Goal: Task Accomplishment & Management: Manage account settings

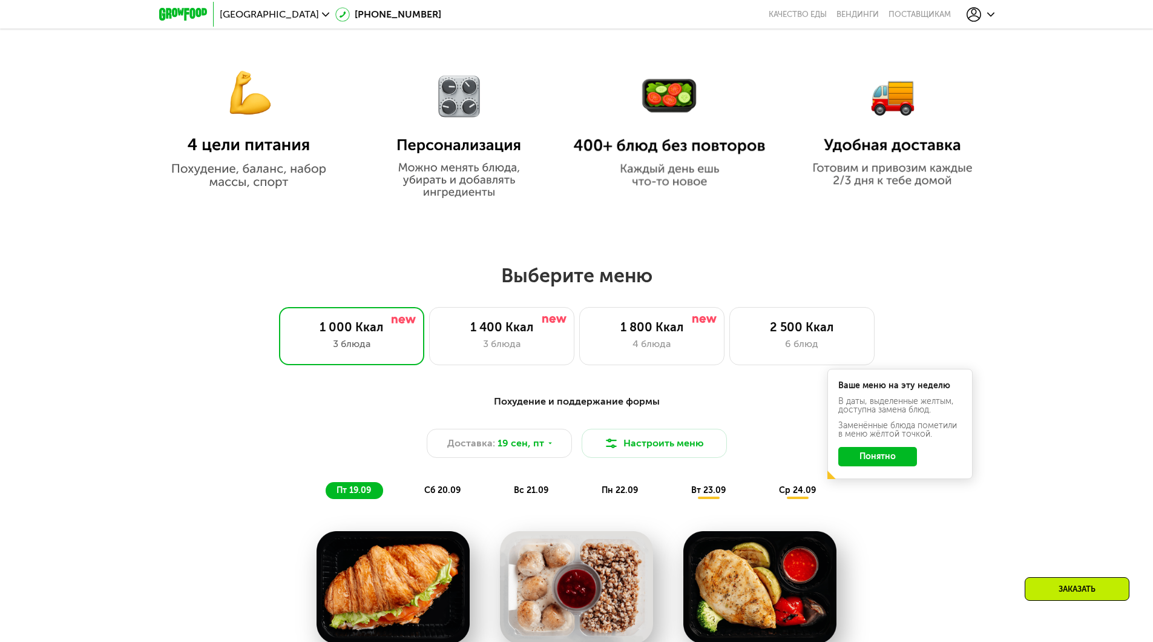
scroll to position [787, 0]
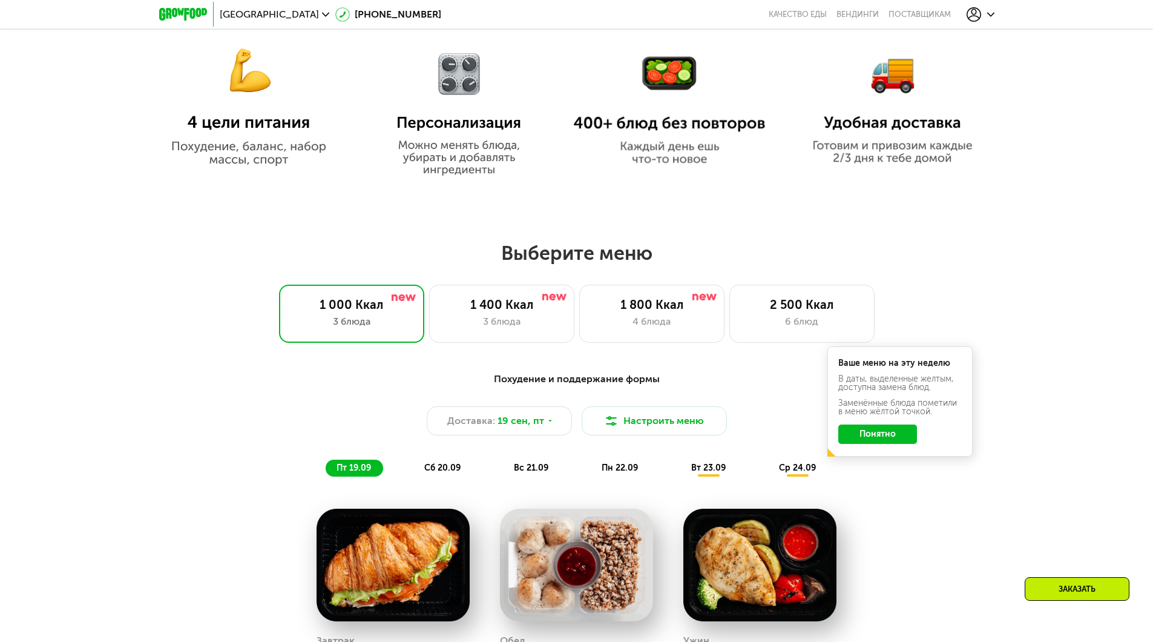
click at [989, 13] on icon at bounding box center [990, 14] width 7 height 7
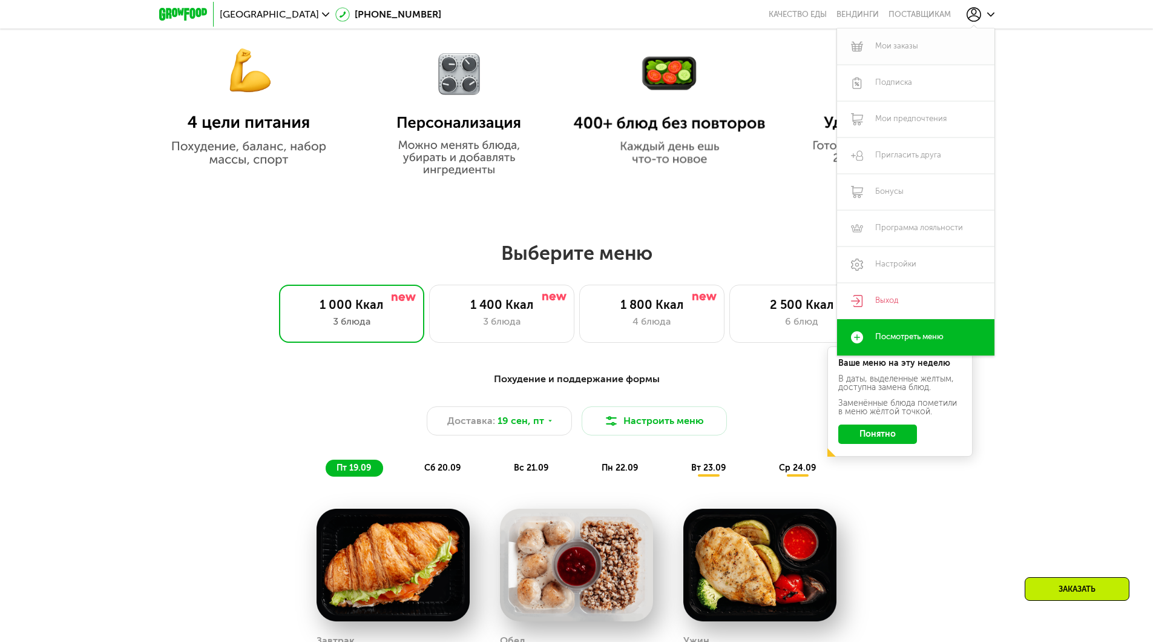
click at [929, 47] on link "Мои заказы" at bounding box center [915, 46] width 157 height 36
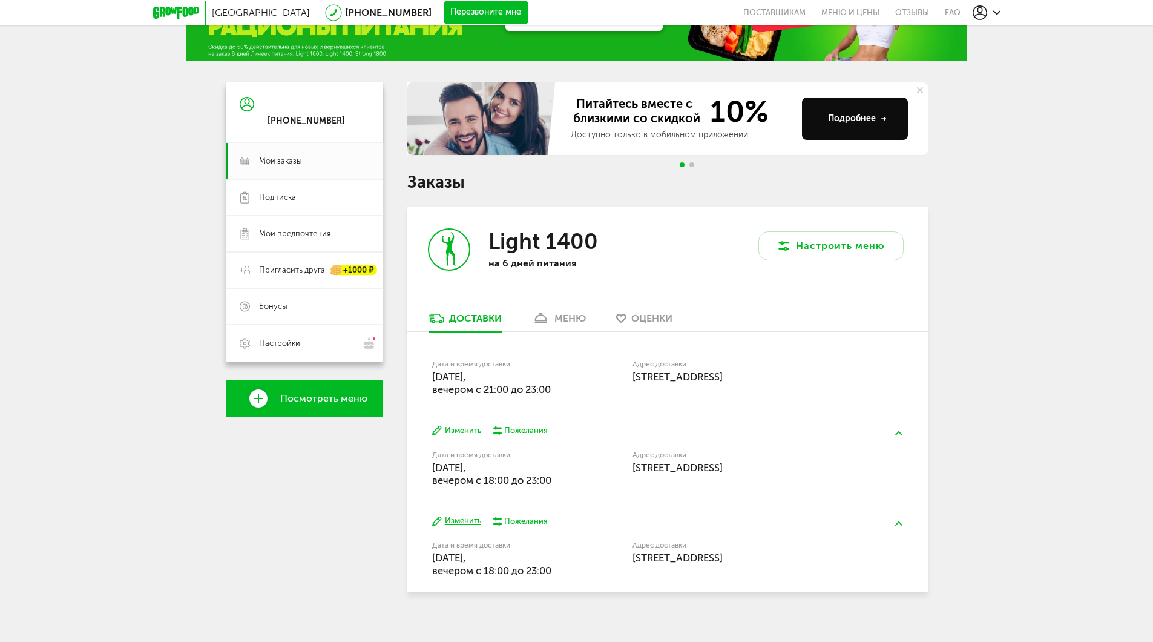
scroll to position [72, 0]
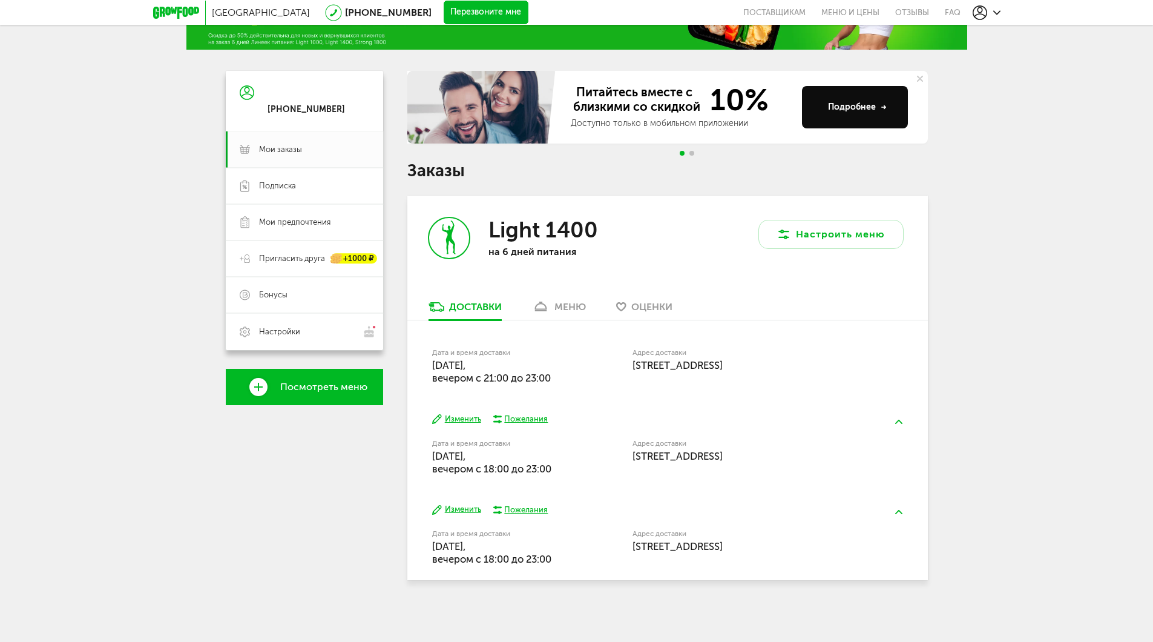
click at [903, 426] on button at bounding box center [898, 421] width 31 height 28
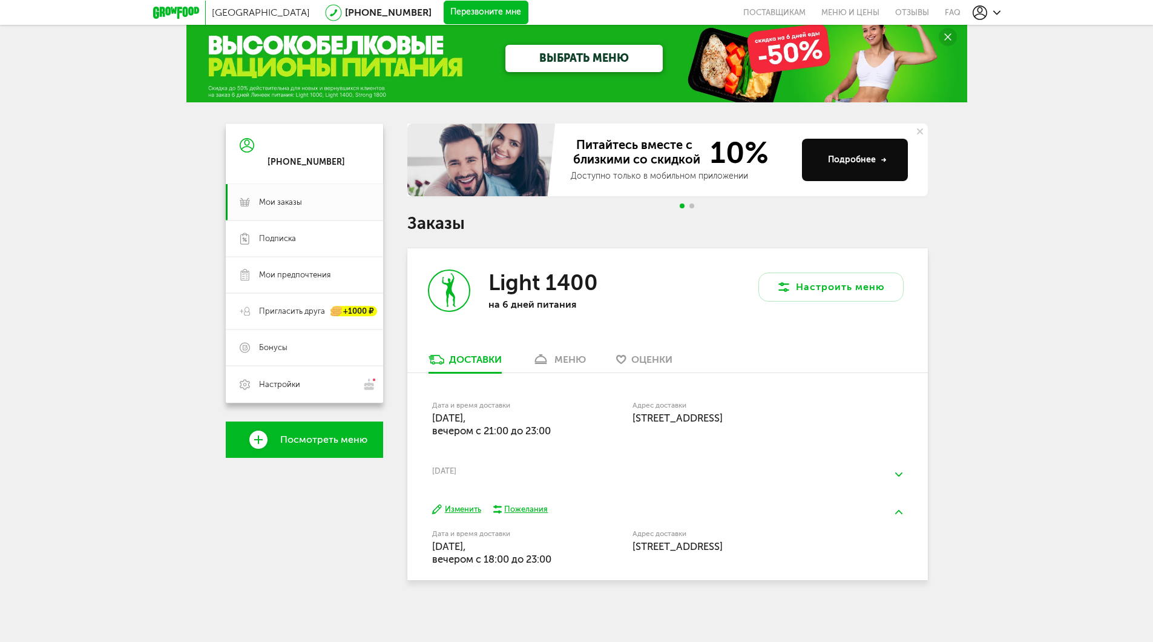
click at [897, 515] on button at bounding box center [898, 512] width 31 height 28
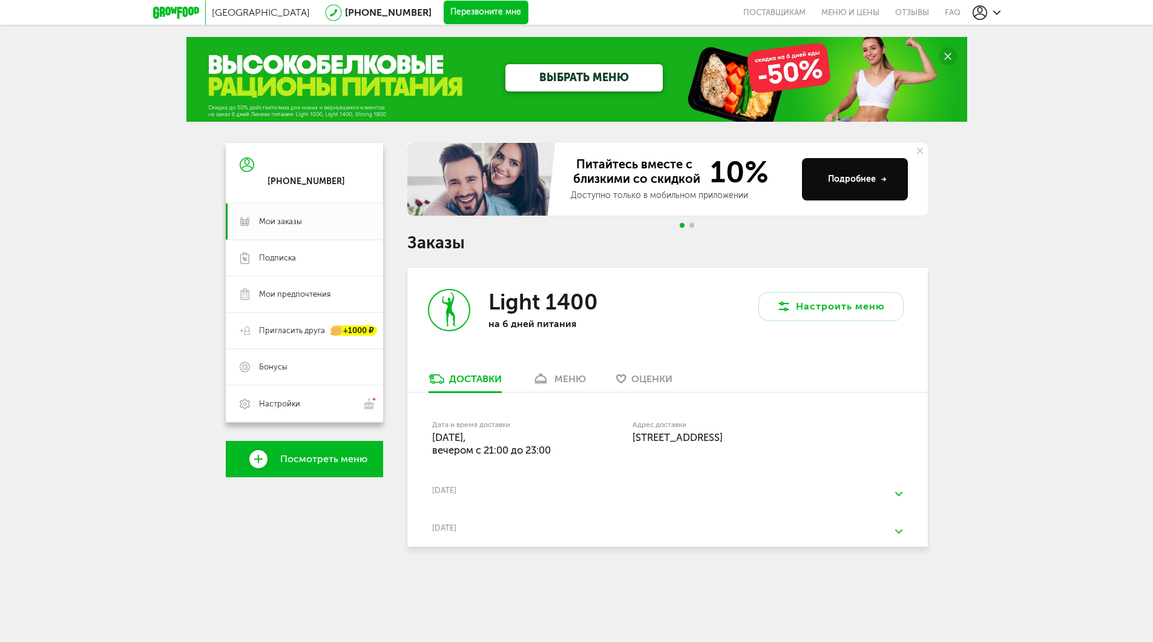
scroll to position [0, 0]
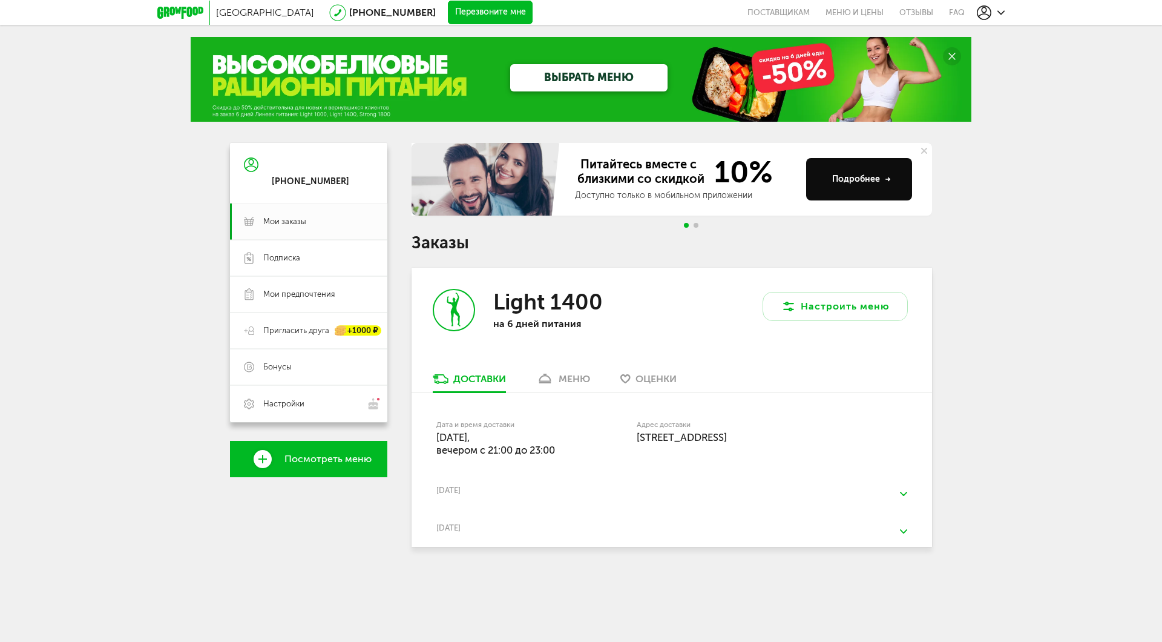
click at [861, 448] on div "Адрес доставки [STREET_ADDRESS]" at bounding box center [750, 437] width 226 height 39
click at [727, 442] on span "[STREET_ADDRESS]" at bounding box center [682, 437] width 90 height 12
click at [727, 438] on span "[STREET_ADDRESS]" at bounding box center [682, 437] width 90 height 12
click at [796, 439] on div "Адрес доставки [STREET_ADDRESS]" at bounding box center [750, 432] width 226 height 22
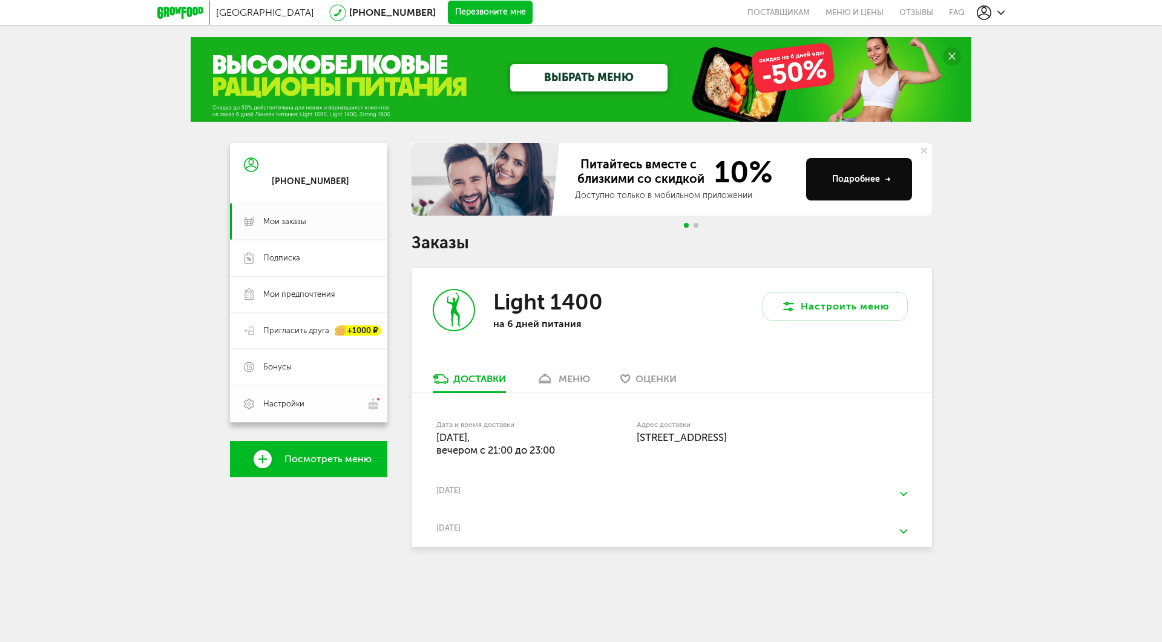
click at [330, 408] on span "Настройки" at bounding box center [318, 403] width 110 height 13
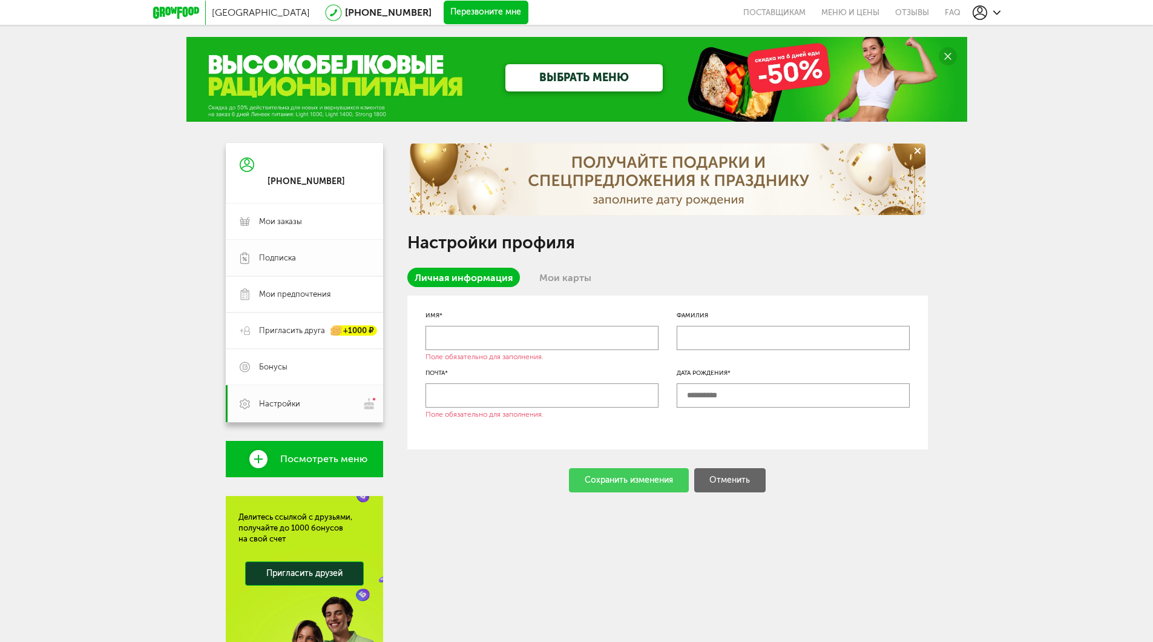
click at [300, 265] on link "Подписка" at bounding box center [304, 258] width 157 height 36
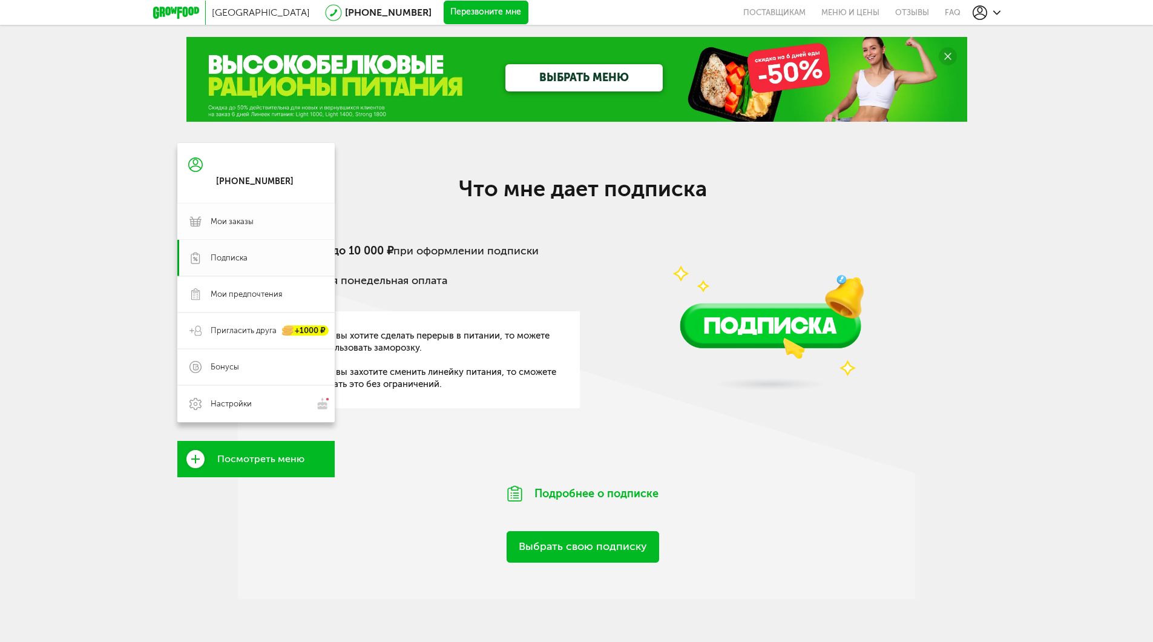
click at [248, 221] on span "Мои заказы" at bounding box center [232, 221] width 43 height 11
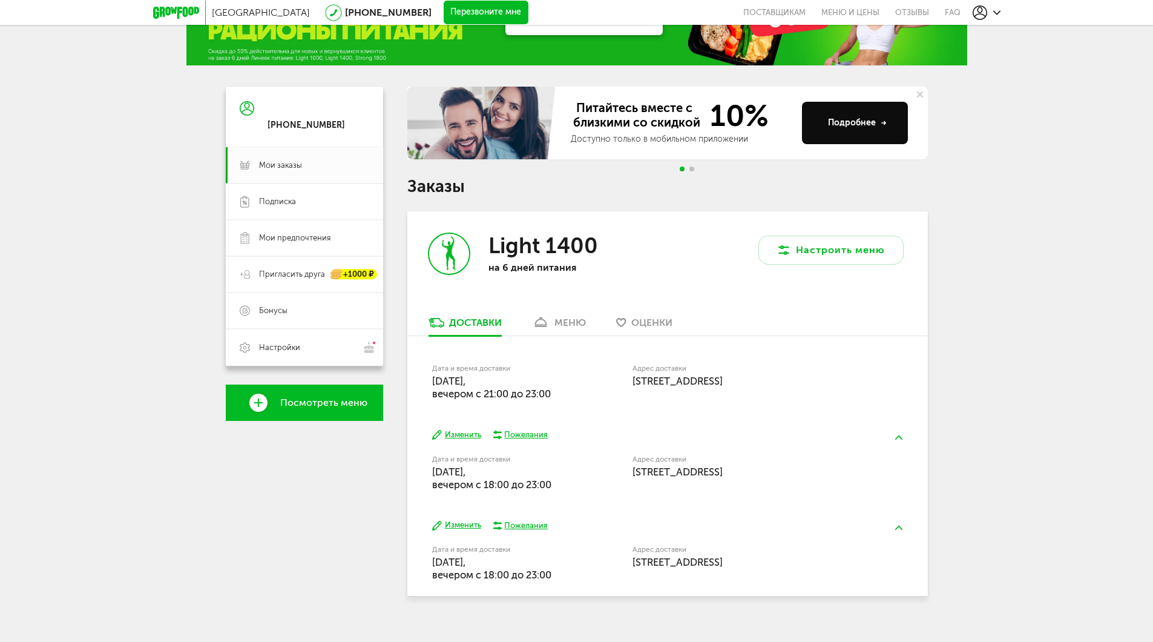
scroll to position [72, 0]
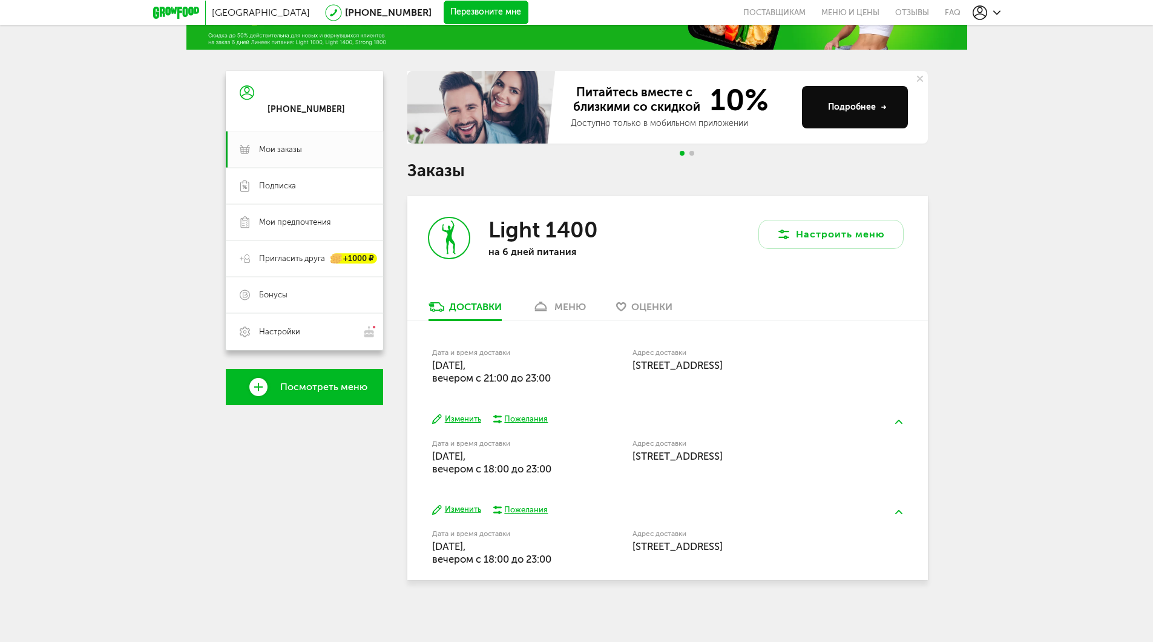
click at [570, 376] on div "Дата и время доставки 18 сентября, четверг, вечером c 21:00 до 23:00" at bounding box center [501, 367] width 139 height 36
click at [471, 420] on button "Изменить" at bounding box center [456, 419] width 49 height 12
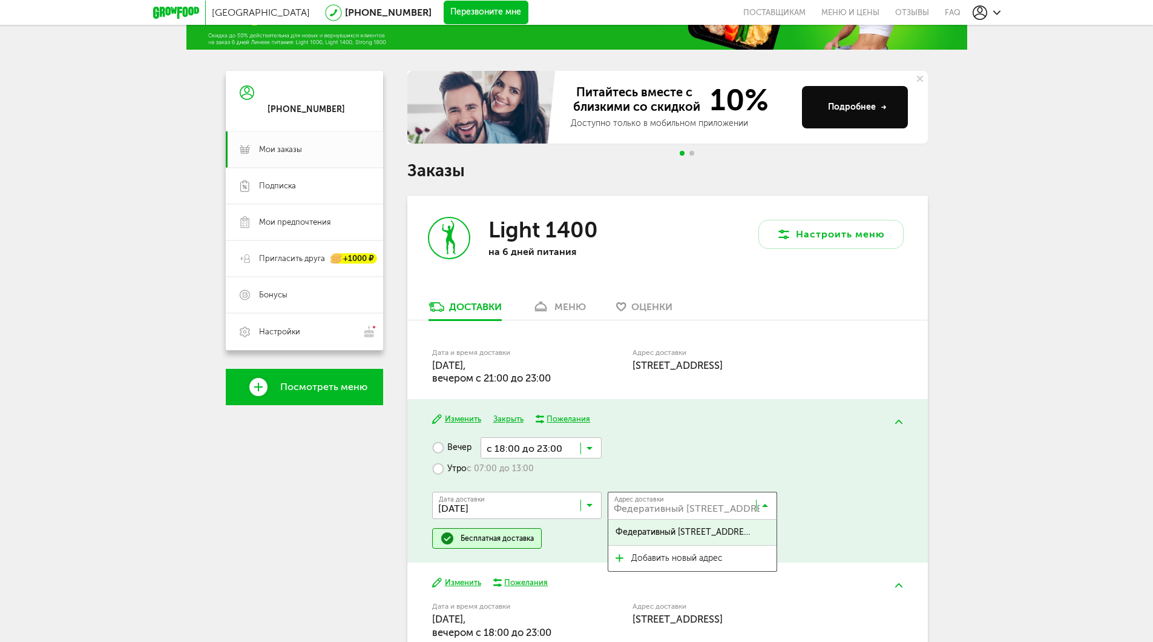
click at [769, 505] on input "Search for option" at bounding box center [695, 508] width 169 height 21
click at [737, 510] on input "Search for option" at bounding box center [695, 508] width 169 height 21
click at [735, 531] on span "Федеративный пр-кт, 24" at bounding box center [692, 531] width 168 height 25
click at [590, 448] on icon at bounding box center [590, 451] width 6 height 12
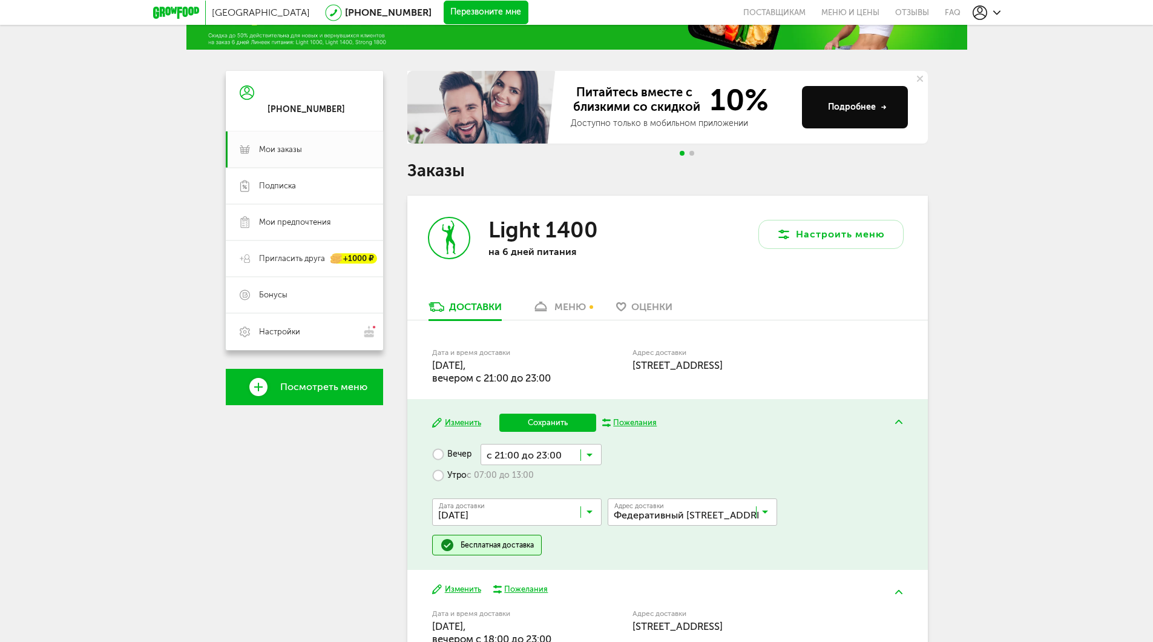
click at [560, 562] on span "с 21:00 до 23:00" at bounding box center [541, 574] width 120 height 25
click at [539, 422] on button "Сохранить" at bounding box center [547, 422] width 97 height 18
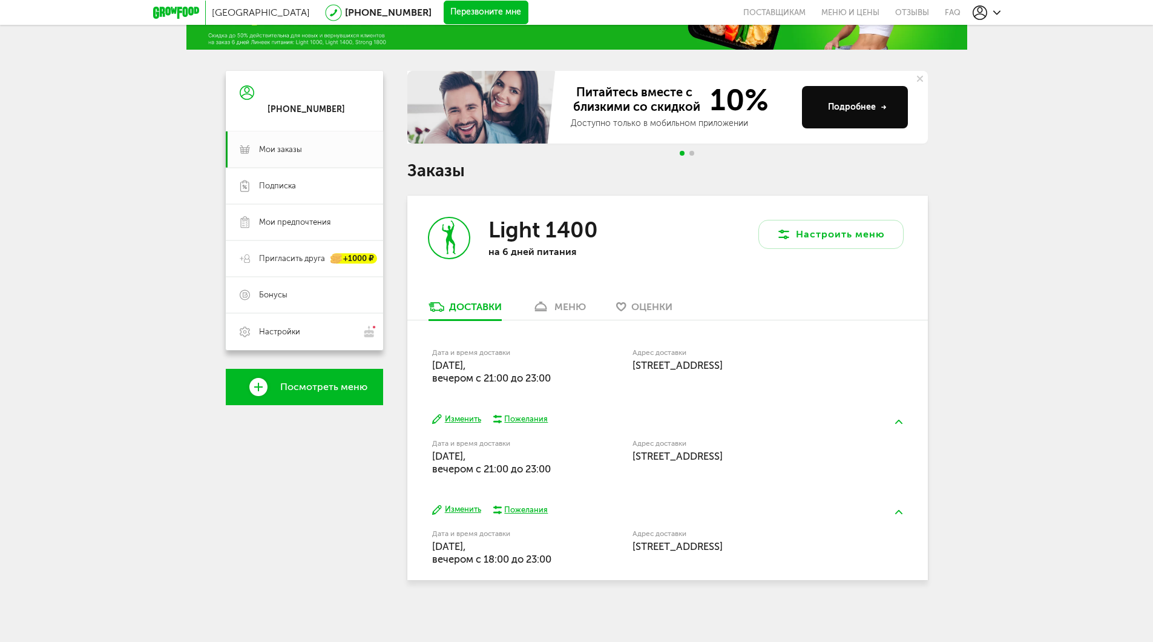
click at [465, 507] on button "Изменить" at bounding box center [456, 510] width 49 height 12
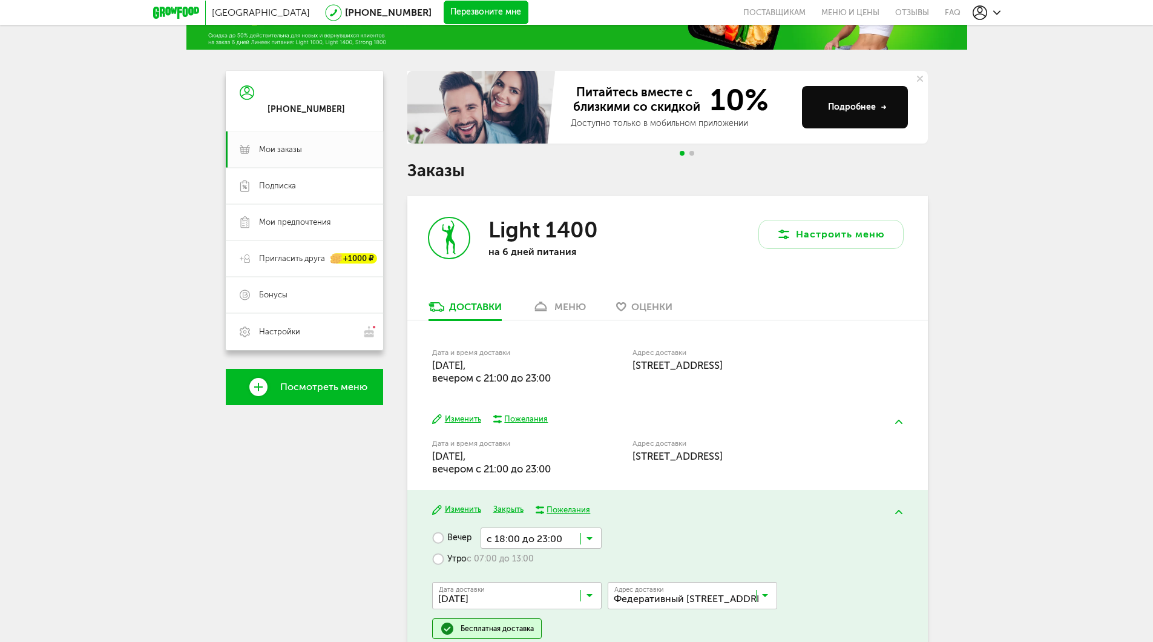
click at [585, 541] on input "Search for option" at bounding box center [541, 537] width 121 height 21
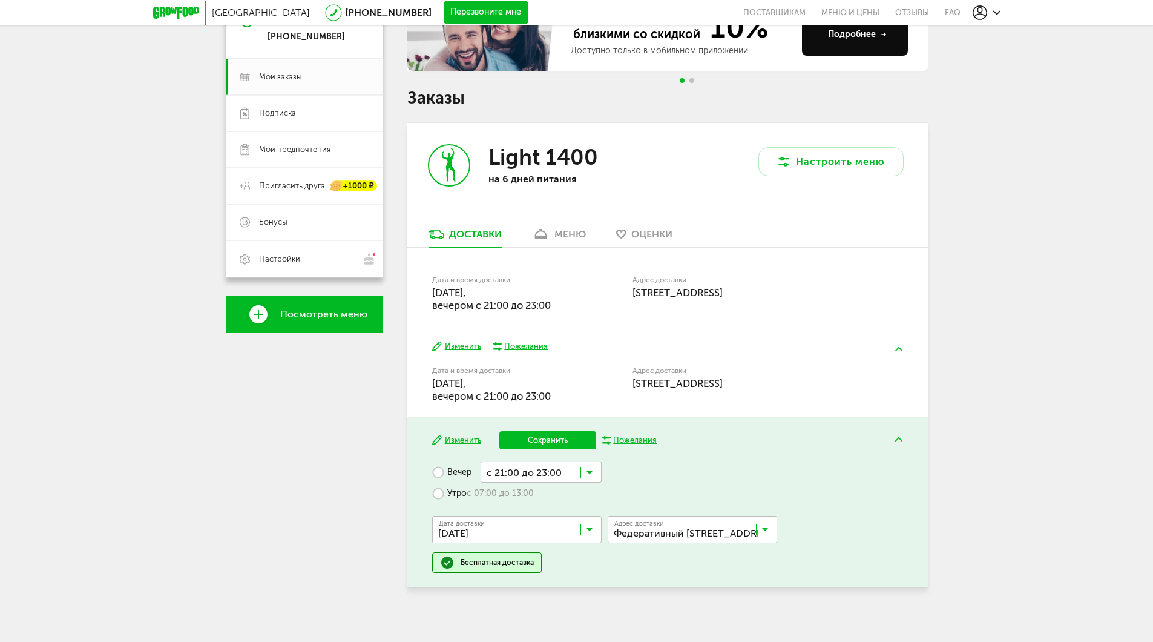
click at [547, 578] on ul "с 18:00 до 23:00 с 18:00 до 20:00 с 19:00 до 21:00 с 20:00 до 22:00 с 21:00 до …" at bounding box center [541, 555] width 121 height 146
click at [568, 437] on button "Сохранить" at bounding box center [547, 440] width 97 height 18
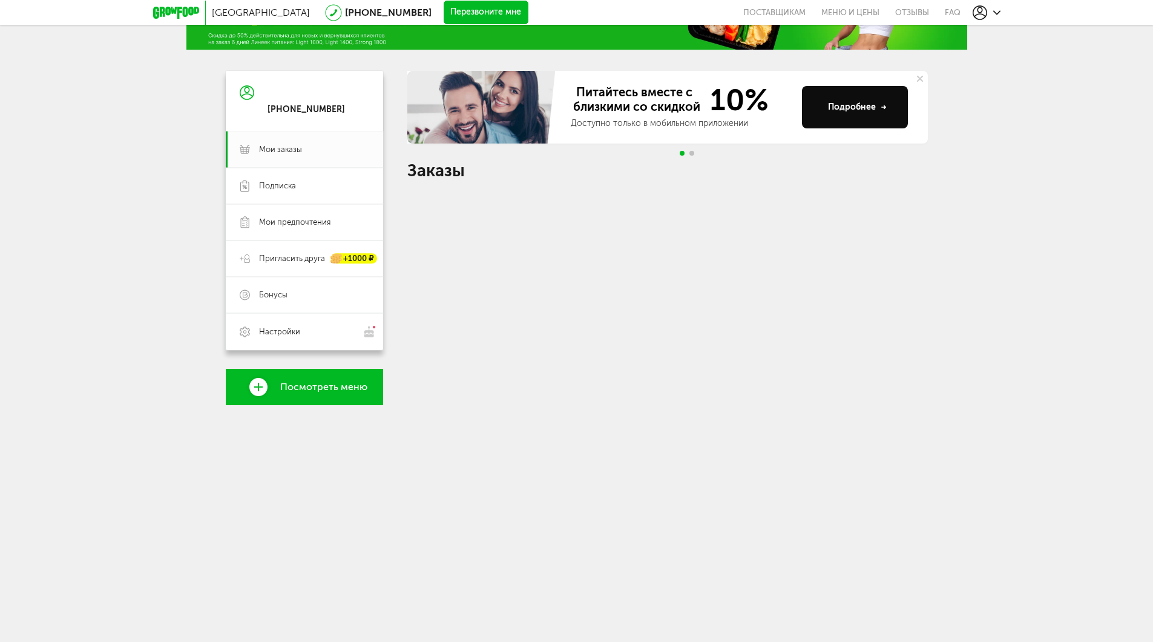
scroll to position [72, 0]
